Goal: Check status: Check status

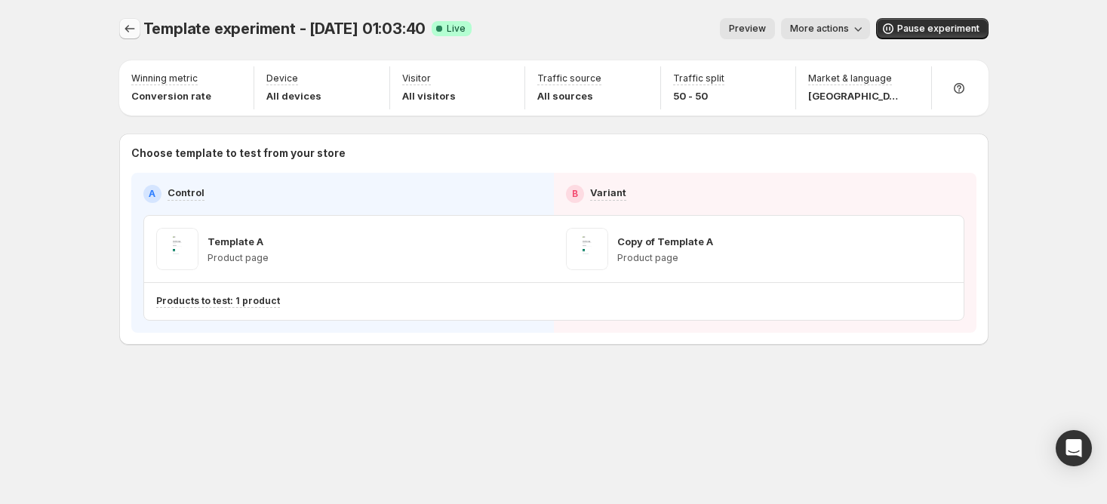
click at [131, 30] on icon "Experiments" at bounding box center [129, 28] width 15 height 15
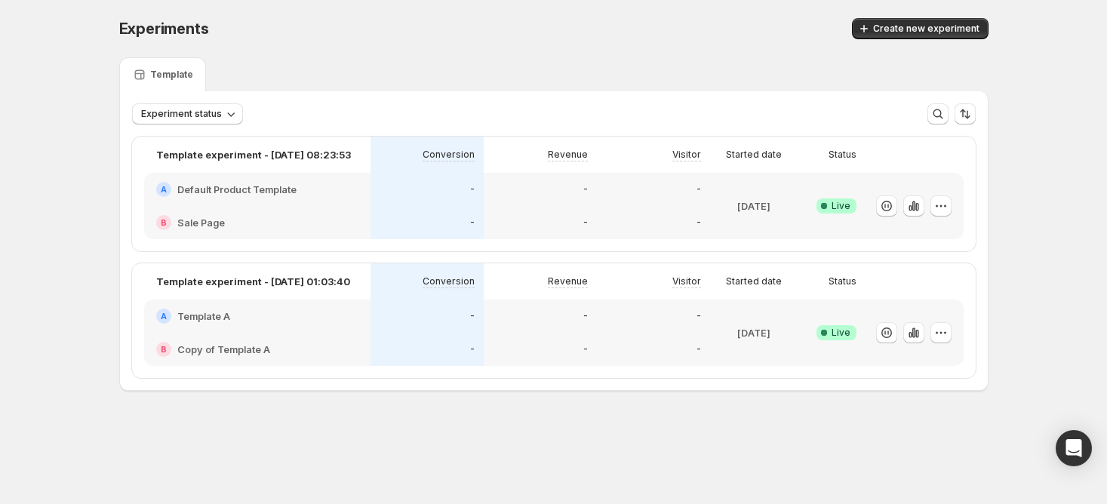
click at [241, 192] on h2 "Default Product Template" at bounding box center [236, 189] width 119 height 15
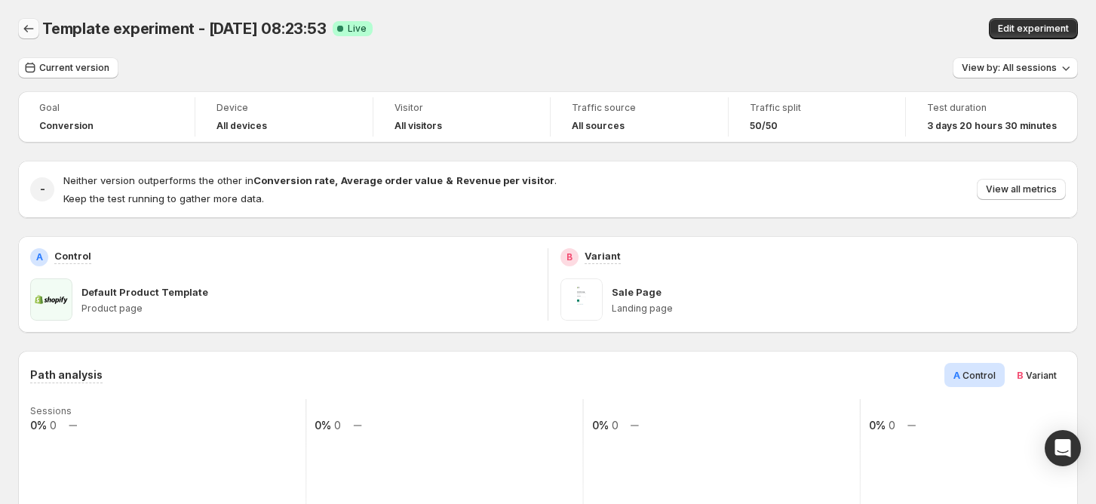
click at [21, 24] on icon "Back" at bounding box center [28, 28] width 15 height 15
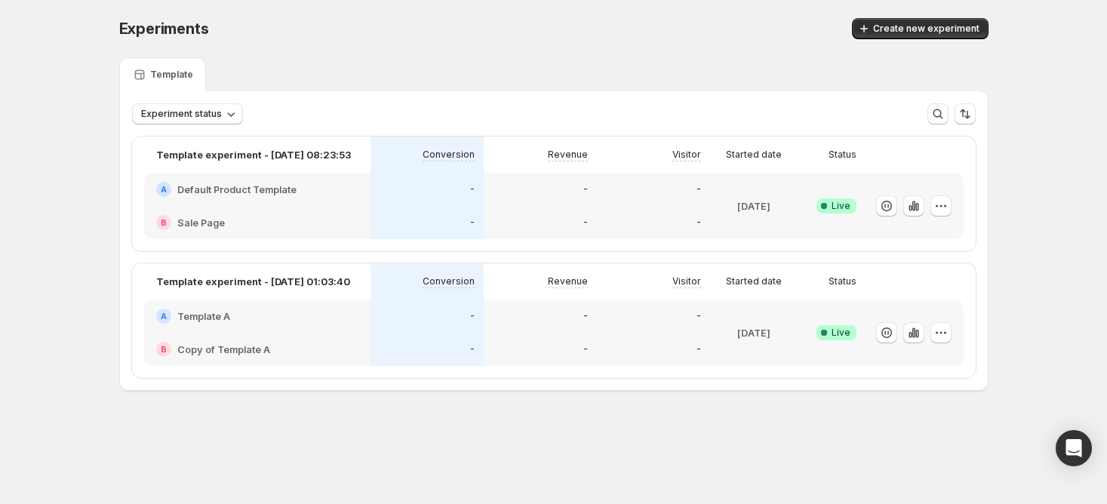
click at [235, 201] on div "A Default Product Template" at bounding box center [257, 189] width 226 height 33
